Goal: Task Accomplishment & Management: Use online tool/utility

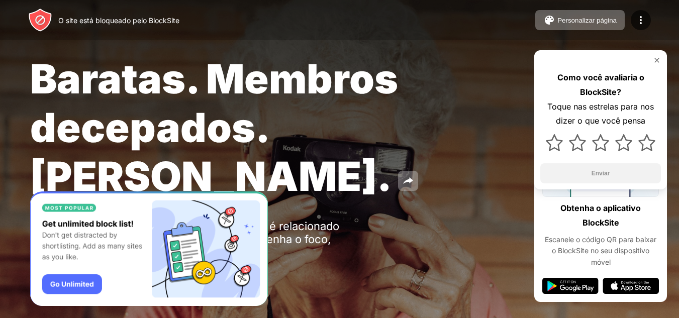
click at [655, 58] on img at bounding box center [657, 60] width 8 height 8
drag, startPoint x: 144, startPoint y: 19, endPoint x: 194, endPoint y: 18, distance: 50.3
click at [162, 18] on font "O site está bloqueado pelo BlockSite" at bounding box center [118, 20] width 121 height 9
click at [194, 18] on div "O site está bloqueado pelo BlockSite Personalizar página Editar lista de blocos…" at bounding box center [339, 20] width 679 height 40
click at [647, 13] on div at bounding box center [641, 20] width 20 height 20
